Goal: Task Accomplishment & Management: Use online tool/utility

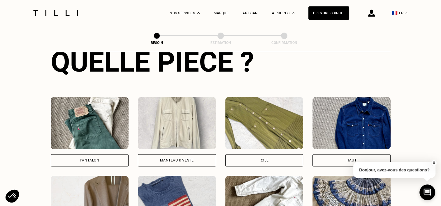
scroll to position [248, 0]
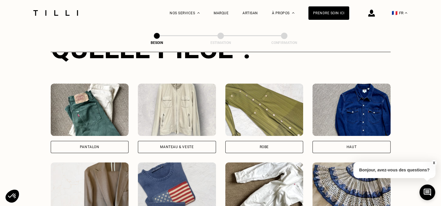
click at [169, 143] on div "Manteau & Veste" at bounding box center [177, 147] width 78 height 12
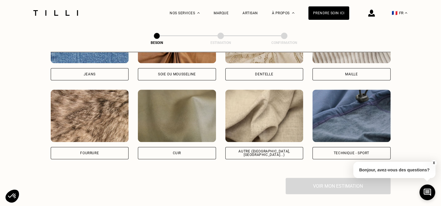
scroll to position [682, 0]
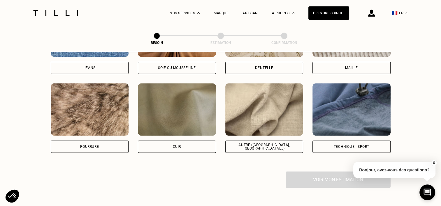
click at [347, 145] on div "Technique - Sport" at bounding box center [352, 146] width 36 height 3
select select "FR"
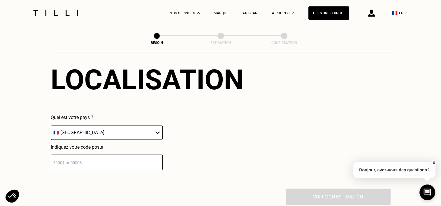
scroll to position [812, 0]
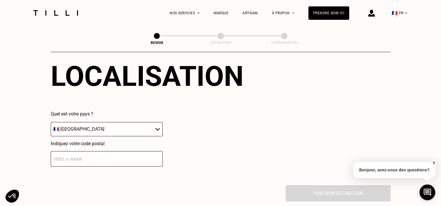
click at [71, 157] on input "number" at bounding box center [107, 158] width 112 height 15
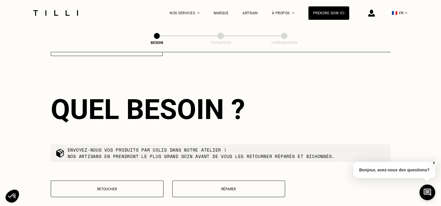
scroll to position [928, 0]
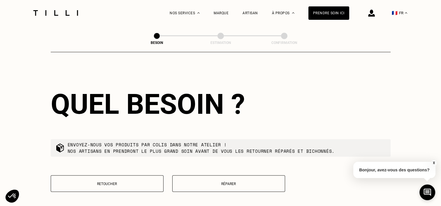
type input "67300"
click at [203, 183] on p "Réparer" at bounding box center [228, 184] width 106 height 4
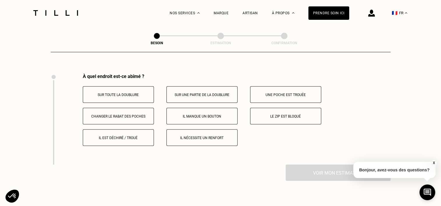
scroll to position [1078, 0]
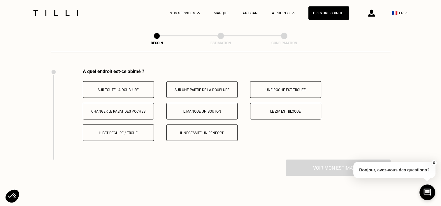
click at [110, 132] on button "Il est déchiré / troué" at bounding box center [118, 132] width 71 height 17
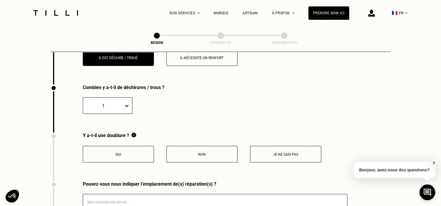
scroll to position [1169, 0]
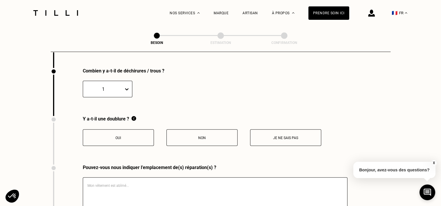
click at [290, 136] on p "Je ne sais pas" at bounding box center [285, 138] width 65 height 4
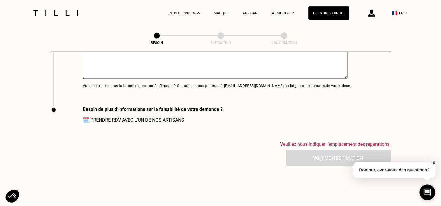
scroll to position [1315, 0]
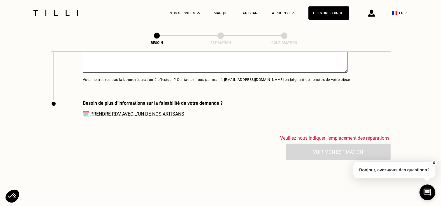
click at [145, 112] on link "Prendre RDV avec l‘un de nos artisans" at bounding box center [137, 114] width 94 height 6
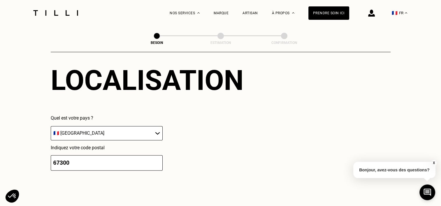
scroll to position [761, 0]
